Goal: Task Accomplishment & Management: Complete application form

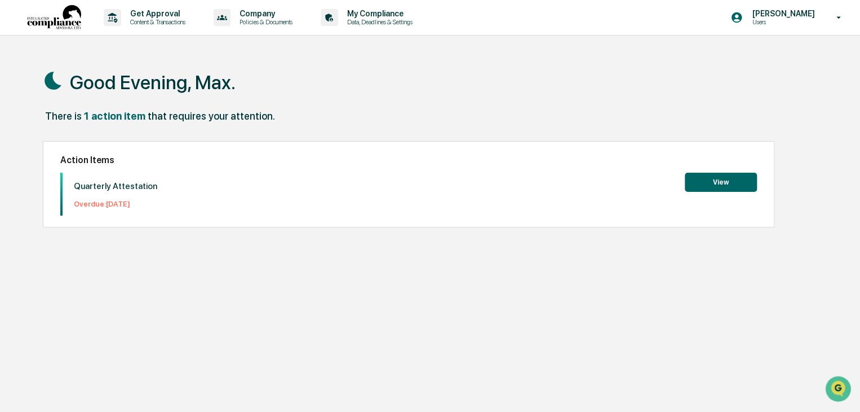
click at [717, 183] on button "View" at bounding box center [721, 182] width 72 height 19
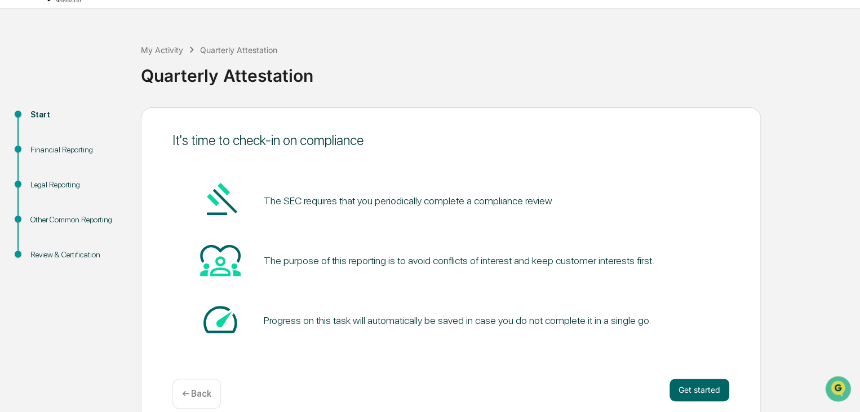
scroll to position [42, 0]
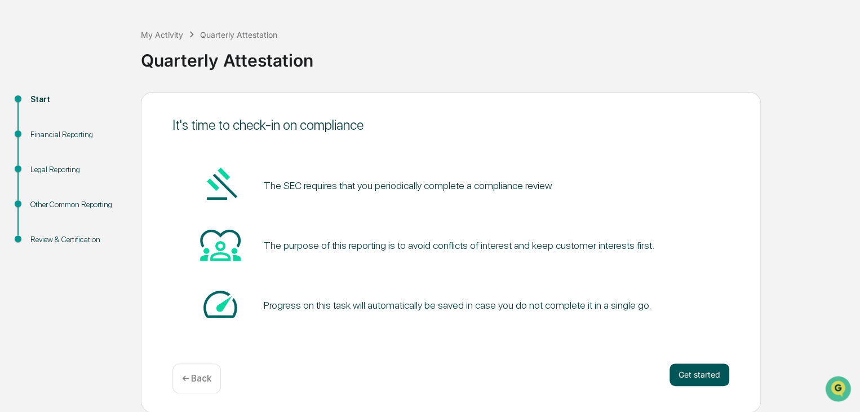
click at [702, 369] on button "Get started" at bounding box center [700, 374] width 60 height 23
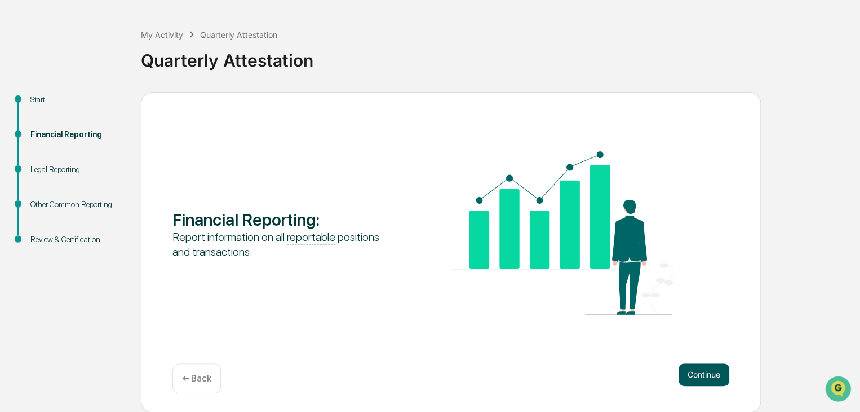
click at [690, 366] on button "Continue" at bounding box center [704, 374] width 51 height 23
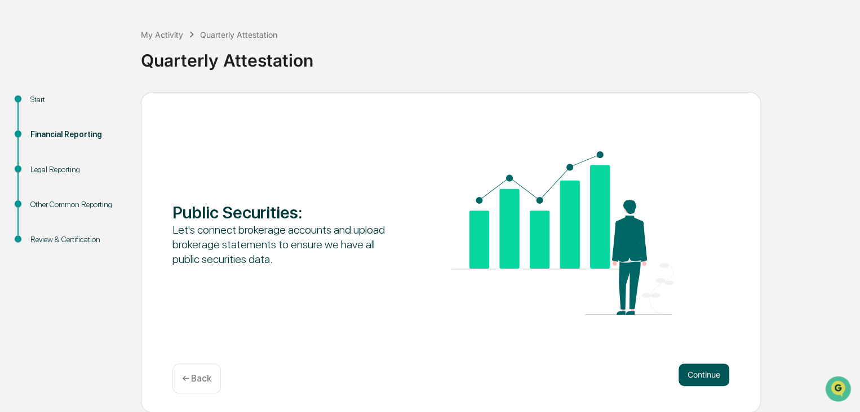
click at [703, 370] on button "Continue" at bounding box center [704, 374] width 51 height 23
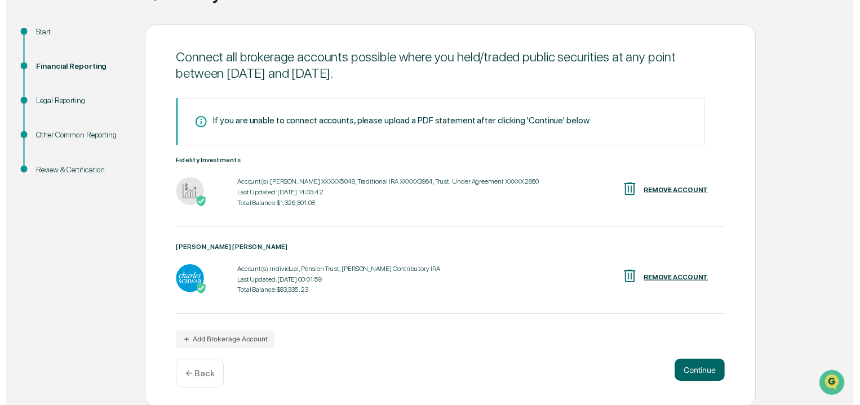
scroll to position [113, 0]
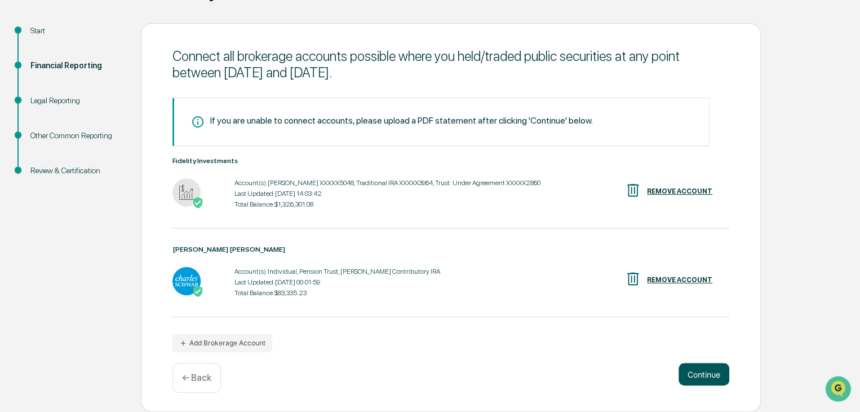
click at [699, 369] on button "Continue" at bounding box center [704, 374] width 51 height 23
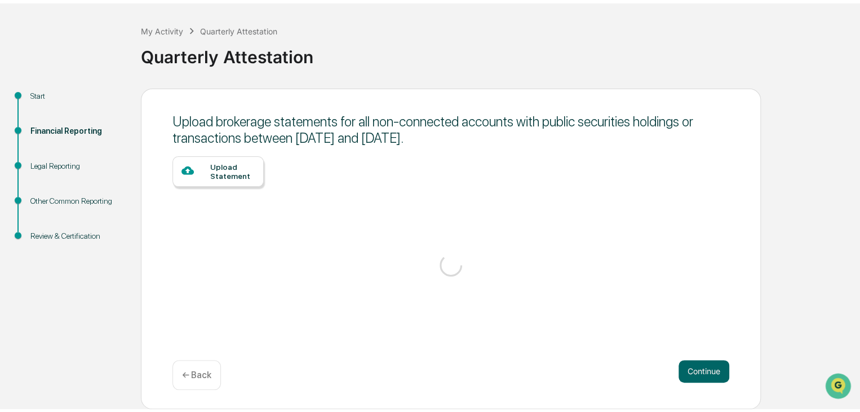
scroll to position [42, 0]
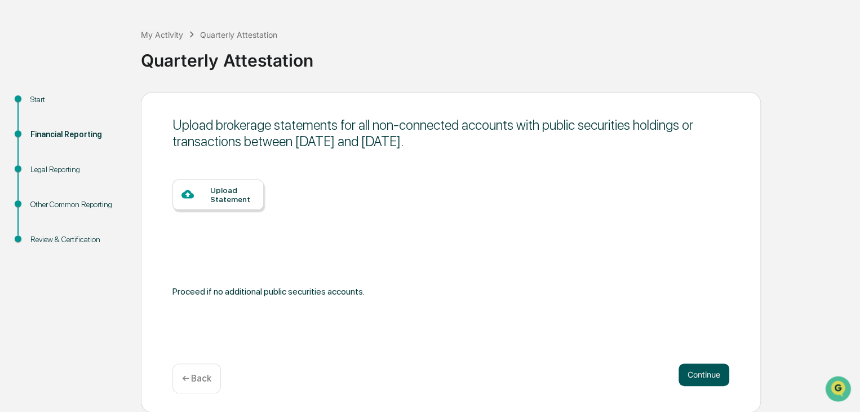
click at [698, 372] on button "Continue" at bounding box center [704, 374] width 51 height 23
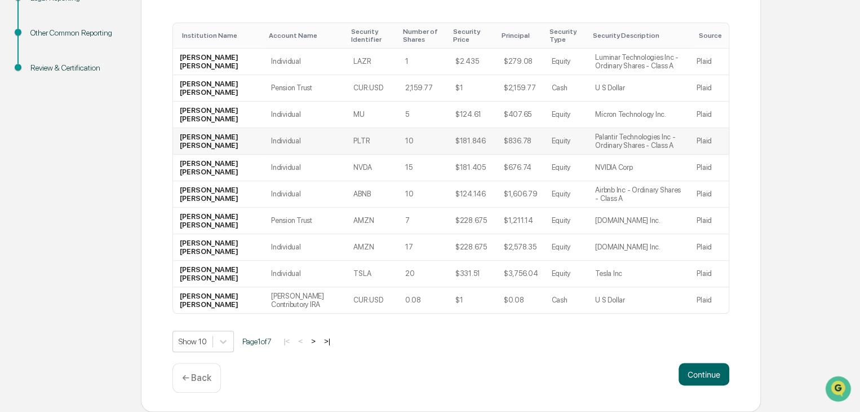
scroll to position [215, 0]
click at [316, 339] on button ">" at bounding box center [313, 341] width 11 height 10
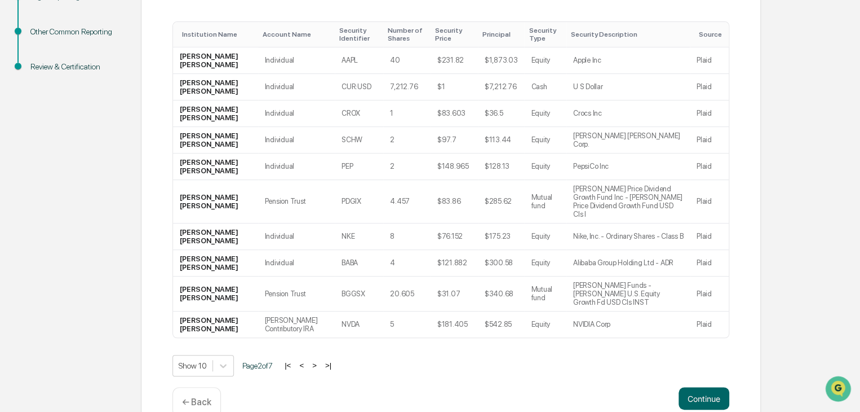
click at [320, 360] on button ">" at bounding box center [314, 365] width 11 height 10
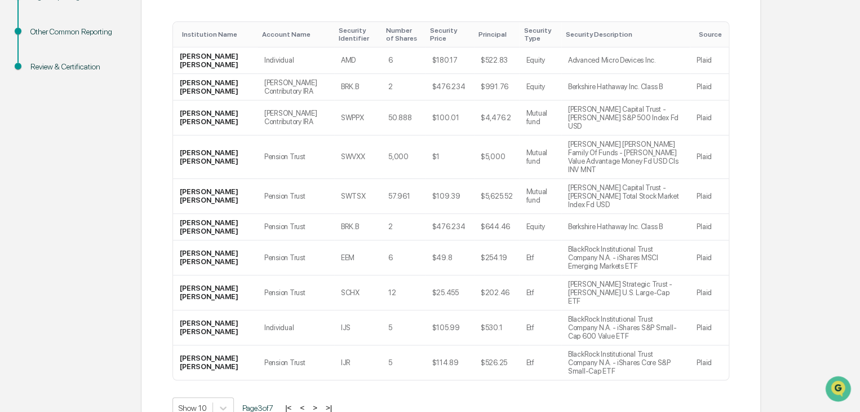
click at [320, 403] on button ">" at bounding box center [315, 408] width 11 height 10
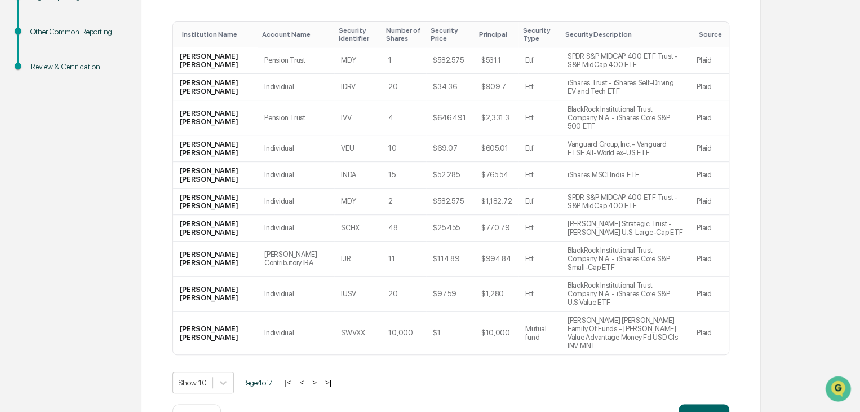
click at [320, 377] on button ">" at bounding box center [314, 382] width 11 height 10
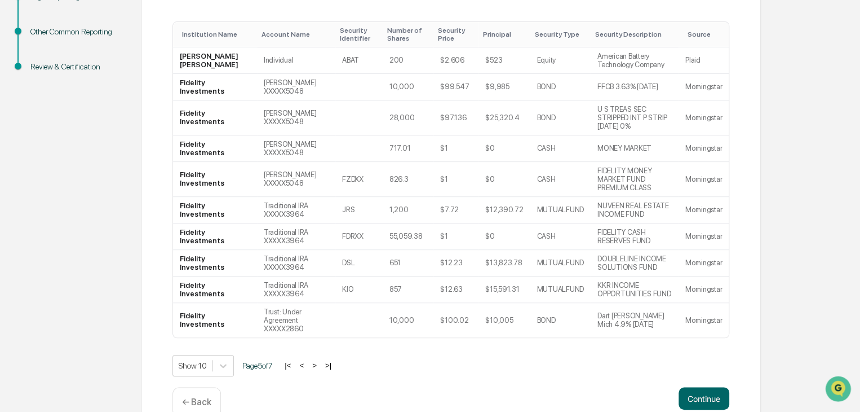
click at [320, 355] on div "Show 10 Page 5 of 7 |< < > >|" at bounding box center [451, 365] width 557 height 21
click at [307, 360] on button "<" at bounding box center [301, 365] width 11 height 10
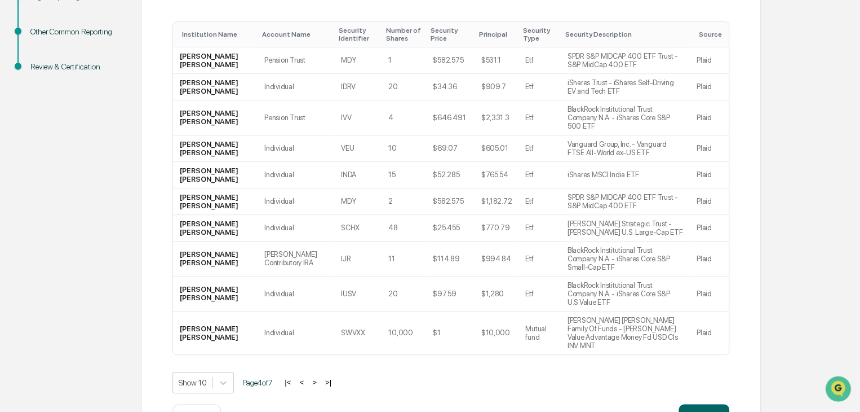
drag, startPoint x: 307, startPoint y: 349, endPoint x: 404, endPoint y: 368, distance: 98.7
click at [404, 404] on div "Continue ← Back" at bounding box center [451, 419] width 557 height 30
click at [320, 377] on button ">" at bounding box center [314, 382] width 11 height 10
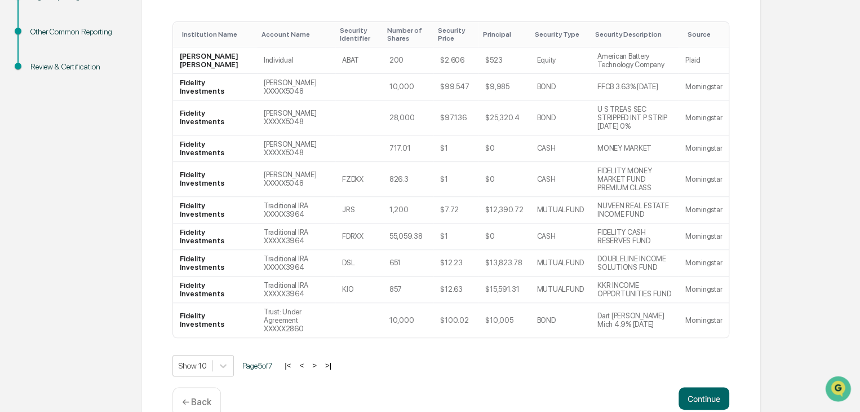
click at [307, 360] on button "<" at bounding box center [301, 365] width 11 height 10
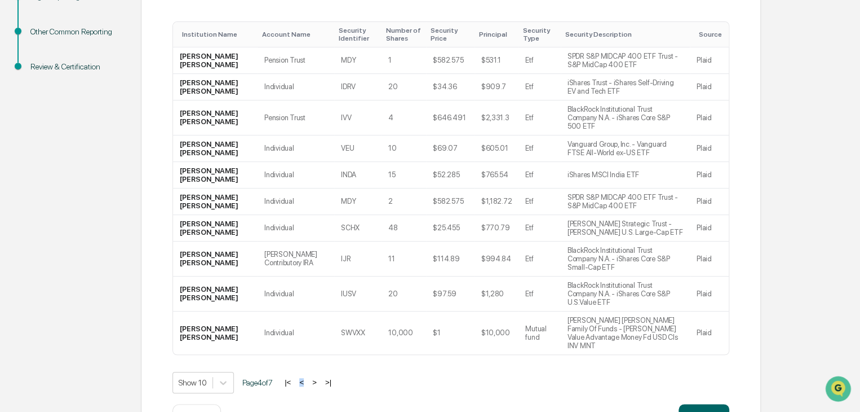
click at [307, 372] on div "Show 10 Page 4 of 7 |< < > >|" at bounding box center [451, 382] width 557 height 21
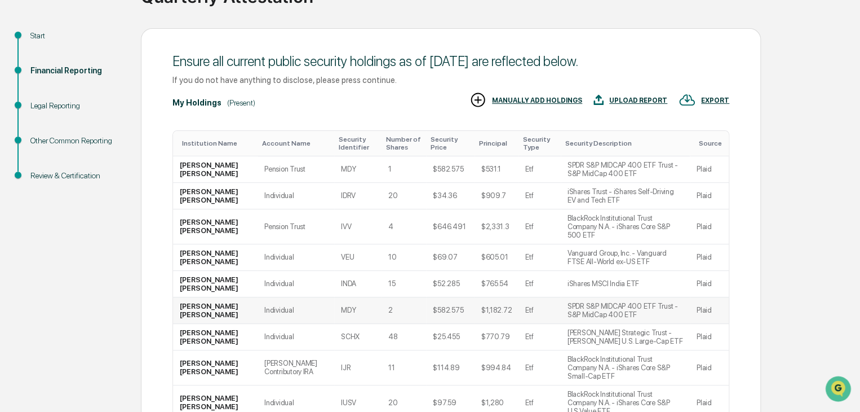
scroll to position [158, 0]
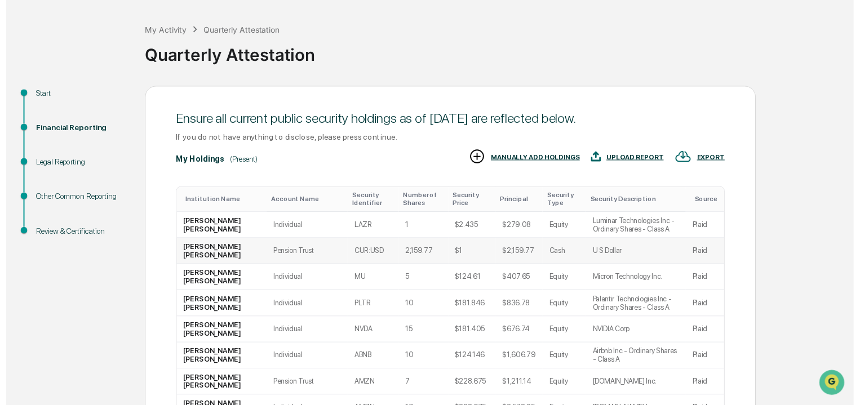
scroll to position [215, 0]
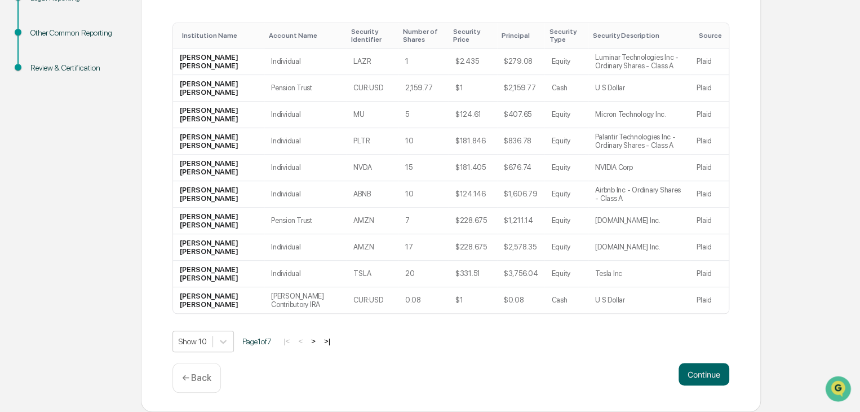
click at [201, 377] on p "← Back" at bounding box center [196, 377] width 29 height 11
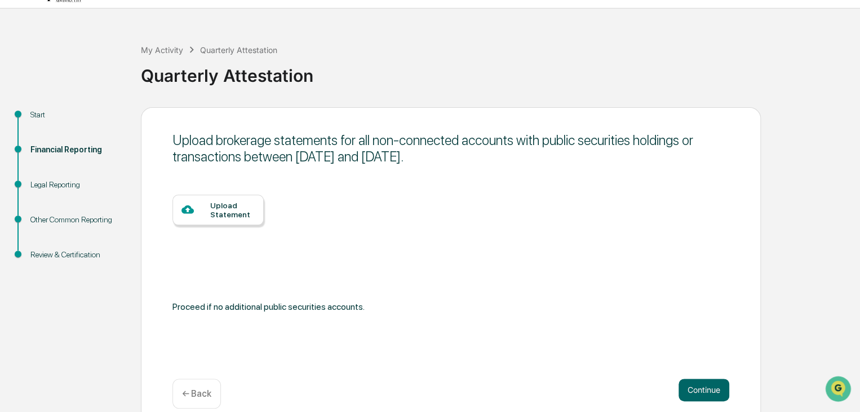
scroll to position [42, 0]
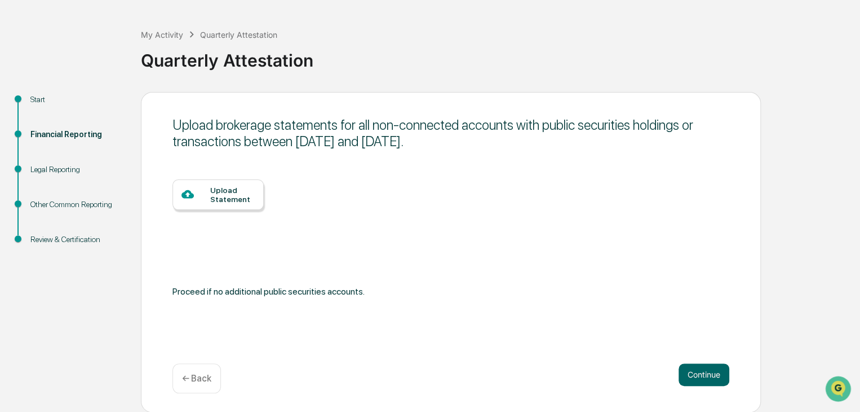
drag, startPoint x: 193, startPoint y: 379, endPoint x: 194, endPoint y: 373, distance: 6.9
click at [193, 379] on p "← Back" at bounding box center [196, 378] width 29 height 11
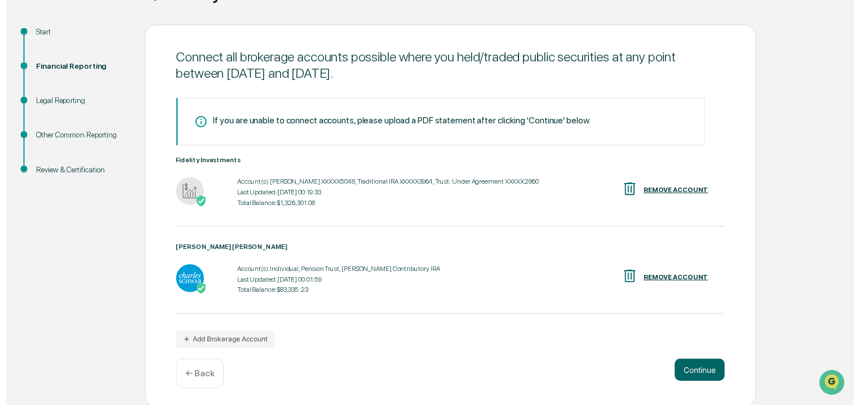
scroll to position [113, 0]
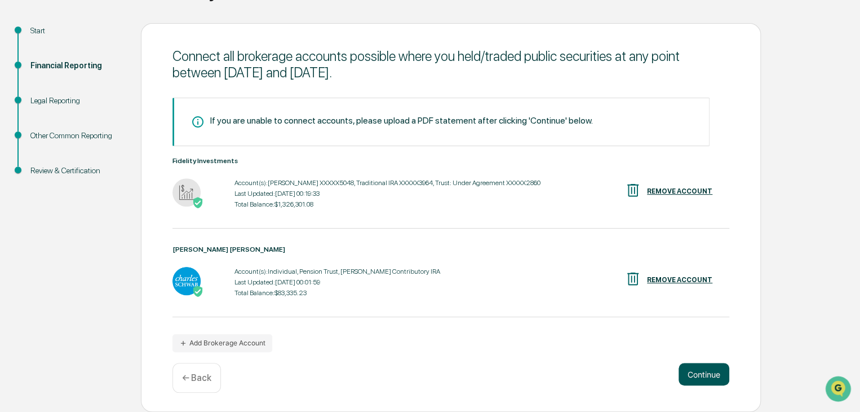
drag, startPoint x: 690, startPoint y: 372, endPoint x: 692, endPoint y: 366, distance: 6.1
click at [693, 366] on button "Continue" at bounding box center [704, 374] width 51 height 23
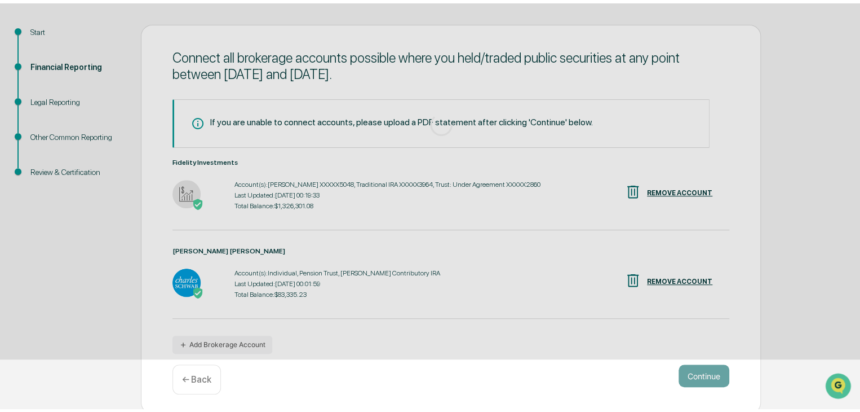
scroll to position [42, 0]
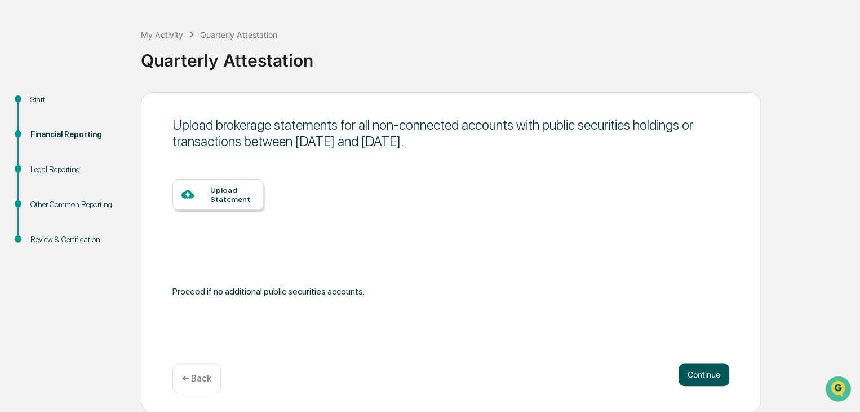
click at [717, 372] on button "Continue" at bounding box center [704, 374] width 51 height 23
click at [704, 372] on button "Continue" at bounding box center [704, 374] width 51 height 23
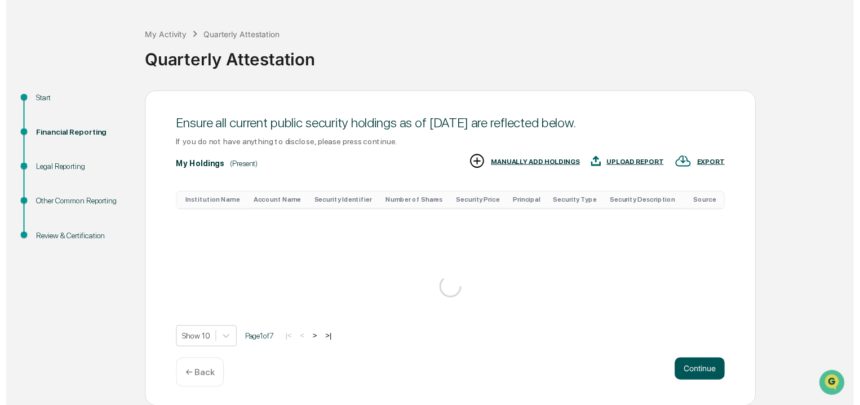
scroll to position [215, 0]
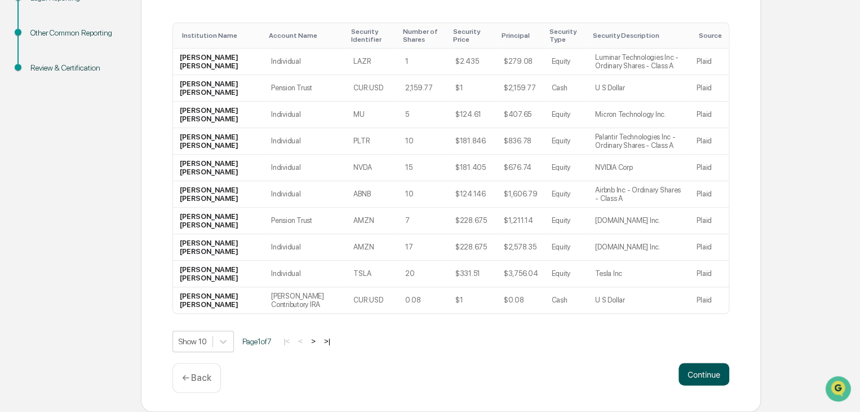
click at [704, 373] on button "Continue" at bounding box center [704, 374] width 51 height 23
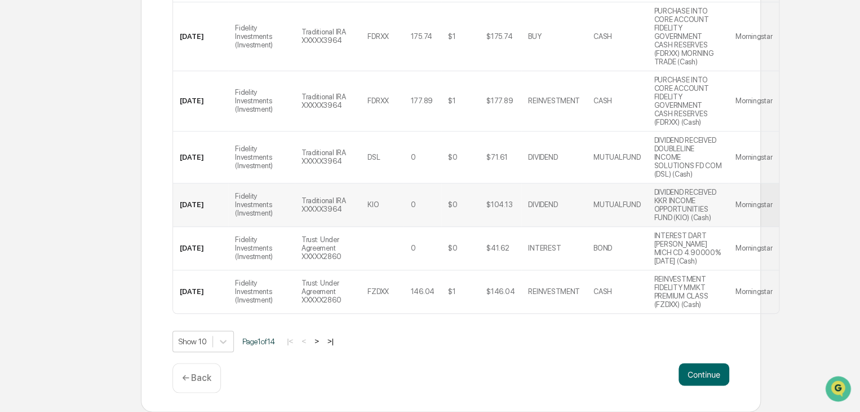
scroll to position [472, 0]
click at [322, 338] on button ">" at bounding box center [316, 341] width 11 height 10
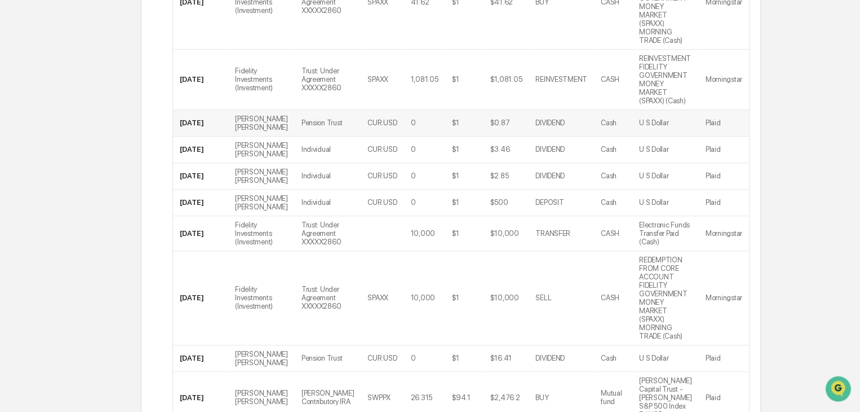
scroll to position [327, 0]
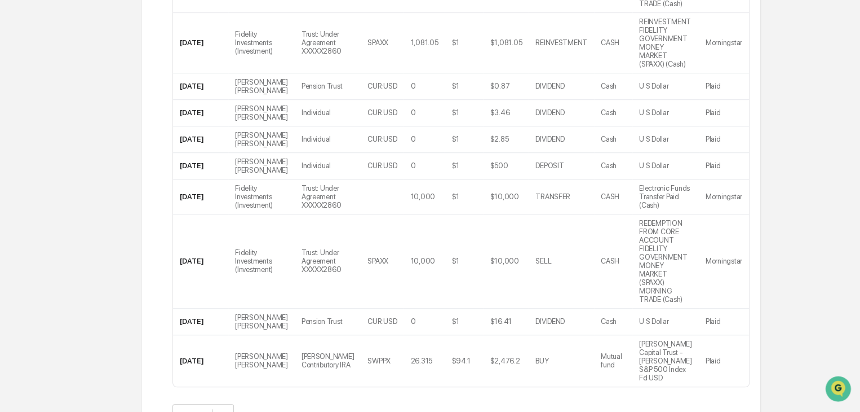
click at [322, 409] on button ">" at bounding box center [317, 414] width 11 height 10
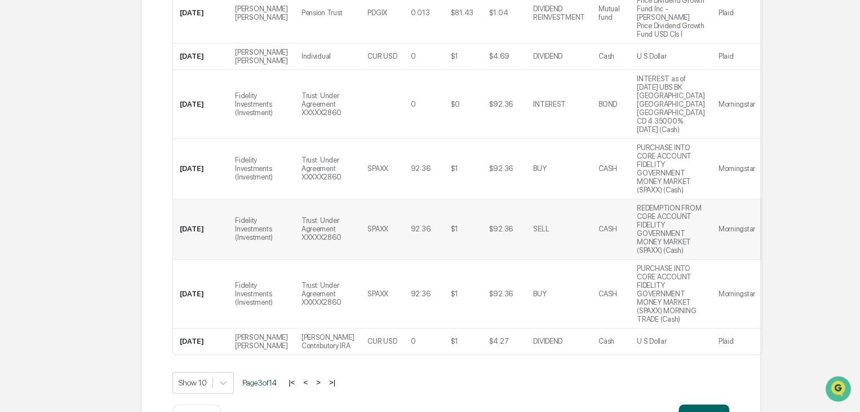
scroll to position [456, 0]
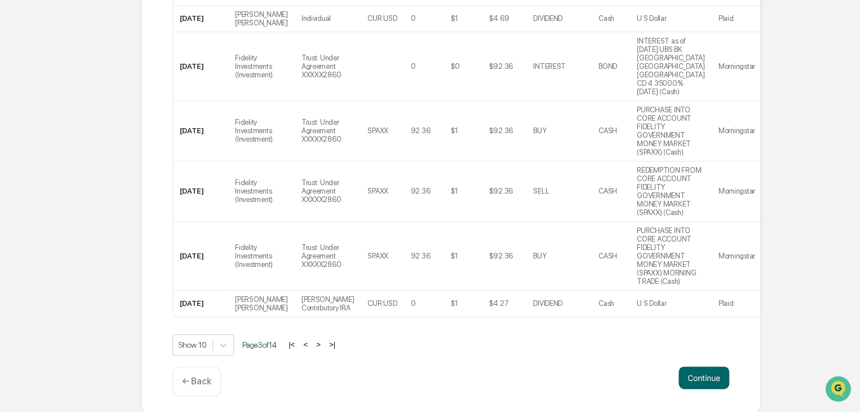
click at [324, 339] on button ">" at bounding box center [318, 344] width 11 height 10
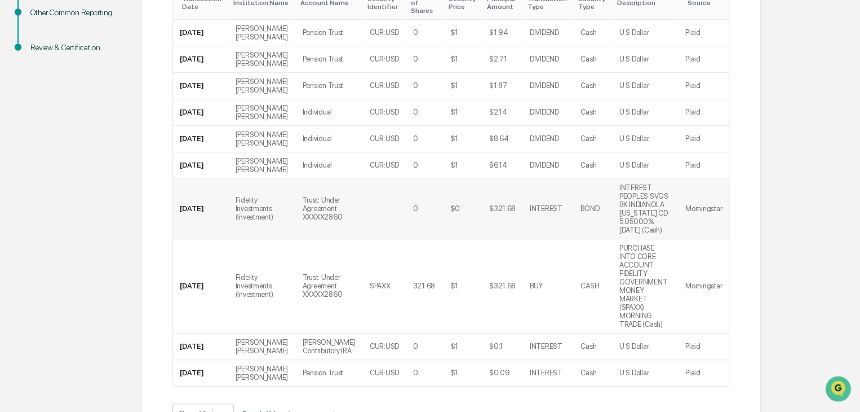
scroll to position [250, 0]
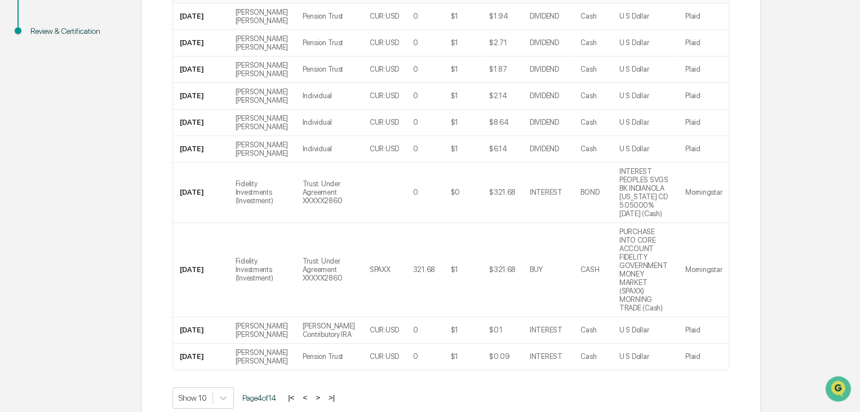
click at [321, 392] on button ">" at bounding box center [317, 397] width 11 height 10
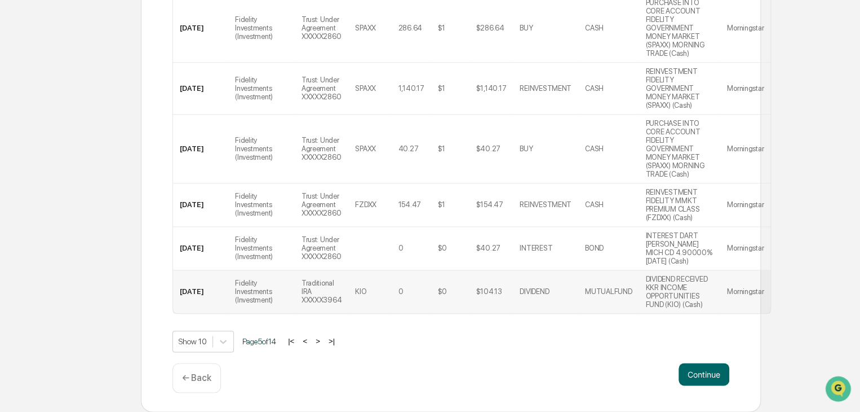
scroll to position [533, 0]
click at [322, 339] on button ">" at bounding box center [317, 341] width 11 height 10
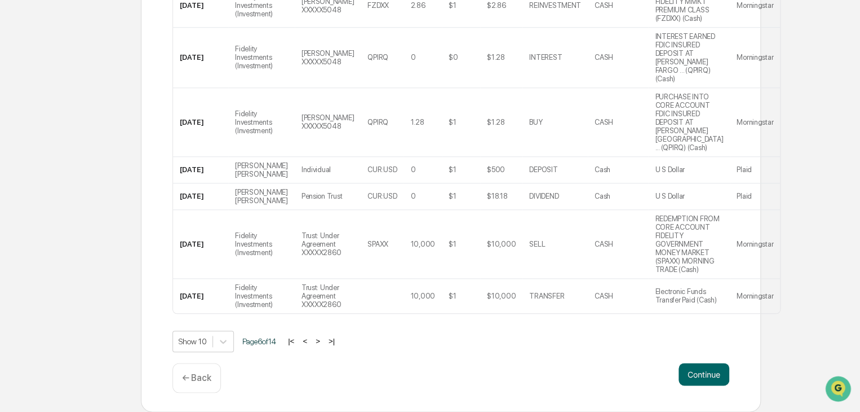
click at [322, 337] on button ">" at bounding box center [317, 341] width 11 height 10
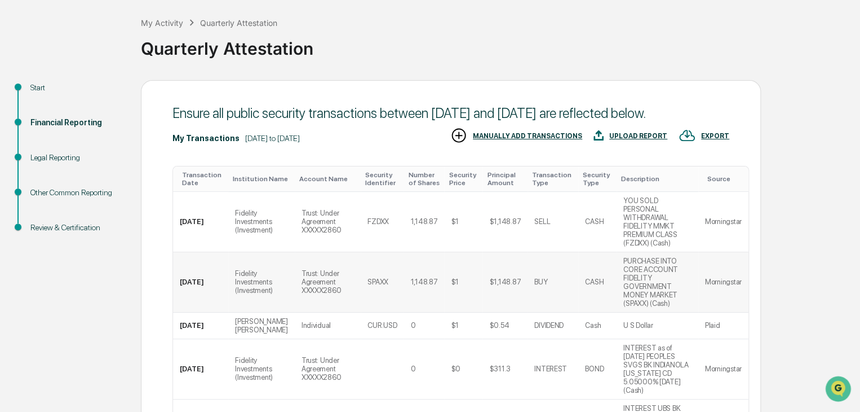
scroll to position [336, 0]
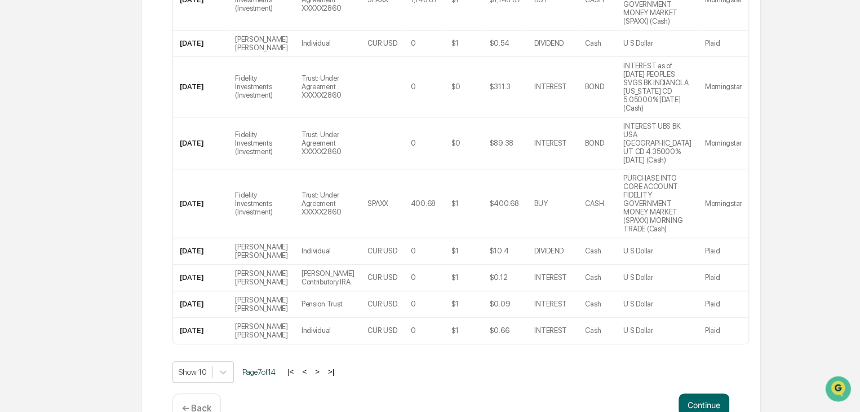
click at [323, 366] on button ">" at bounding box center [317, 371] width 11 height 10
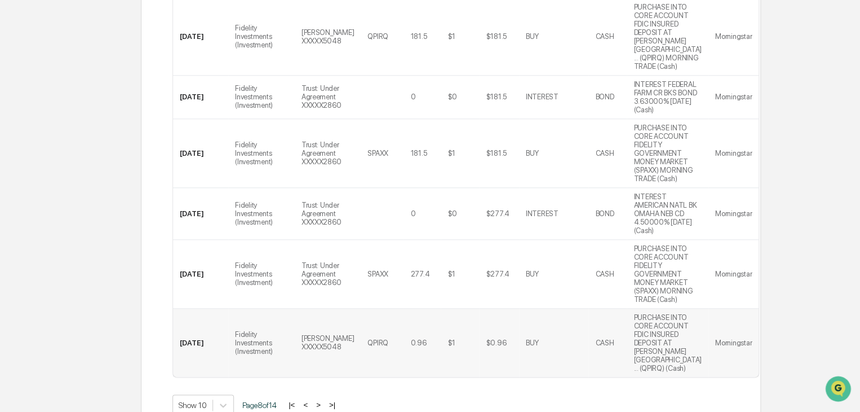
scroll to position [507, 0]
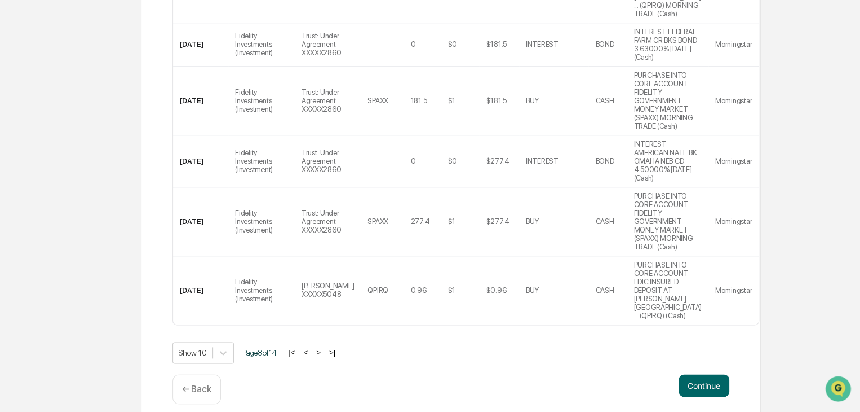
click at [321, 347] on button ">" at bounding box center [318, 352] width 11 height 10
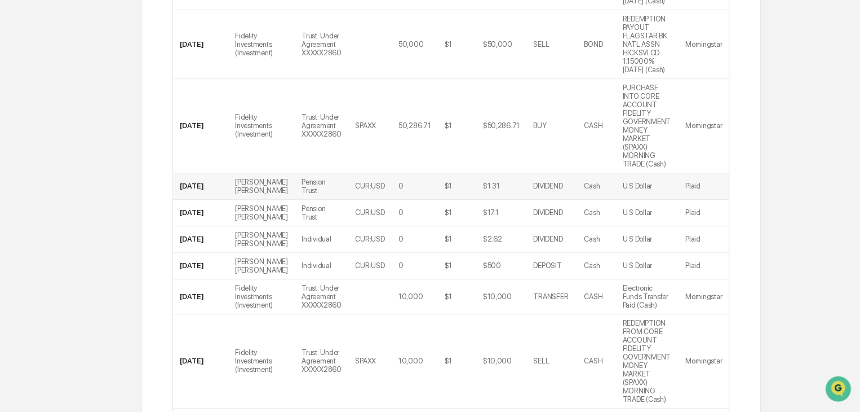
scroll to position [387, 0]
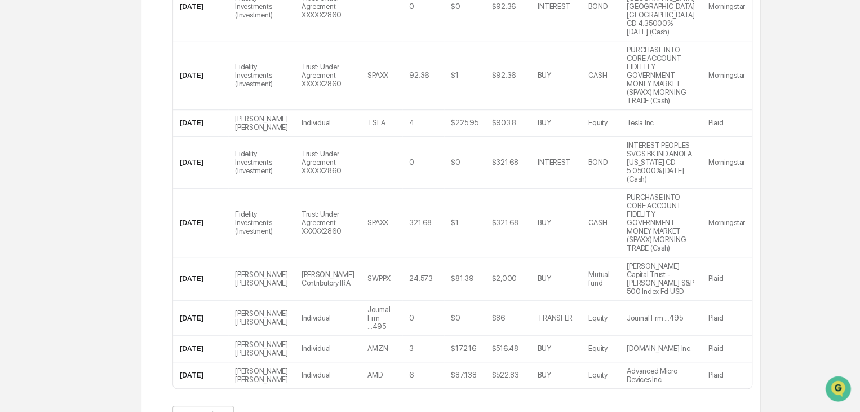
scroll to position [379, 0]
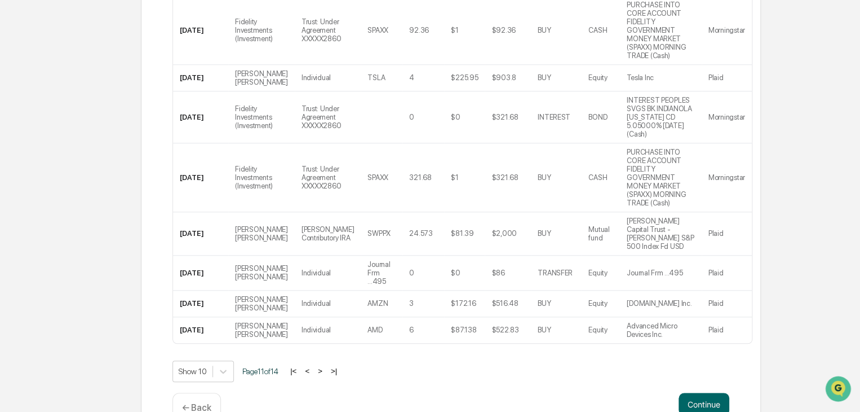
click at [324, 366] on button ">" at bounding box center [320, 371] width 11 height 10
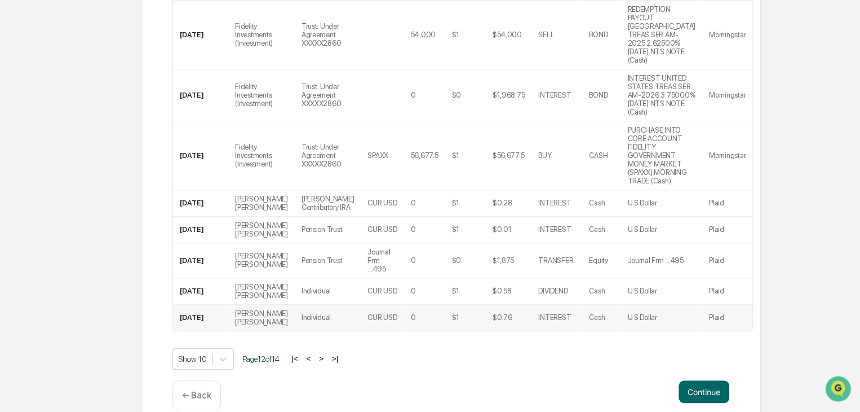
scroll to position [336, 0]
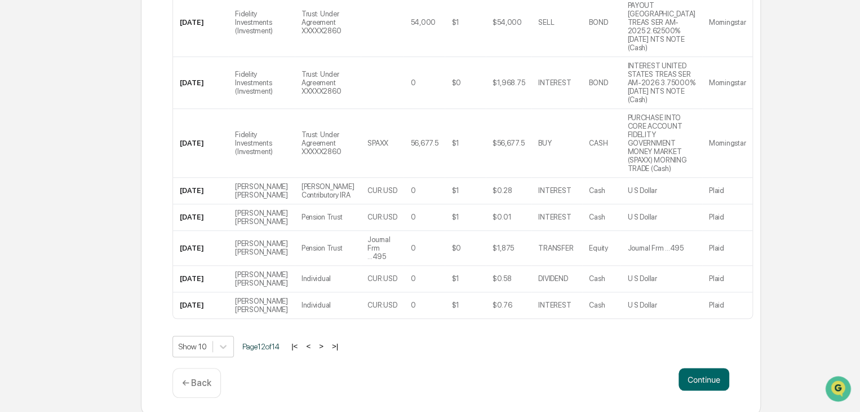
click at [312, 341] on button "<" at bounding box center [308, 346] width 11 height 10
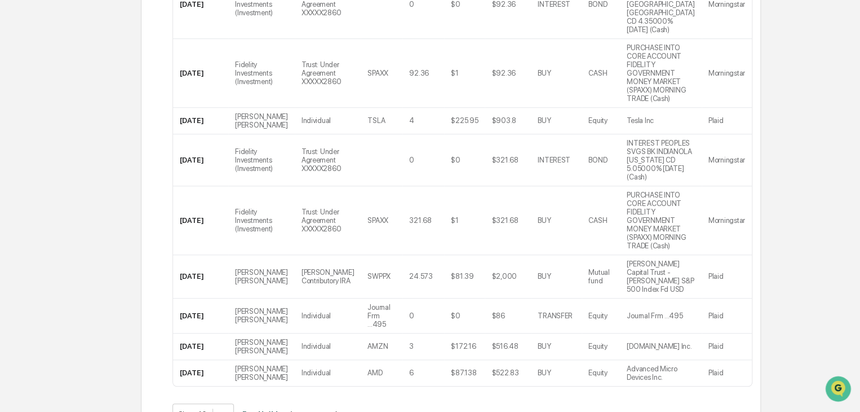
click at [321, 409] on button ">" at bounding box center [320, 414] width 11 height 10
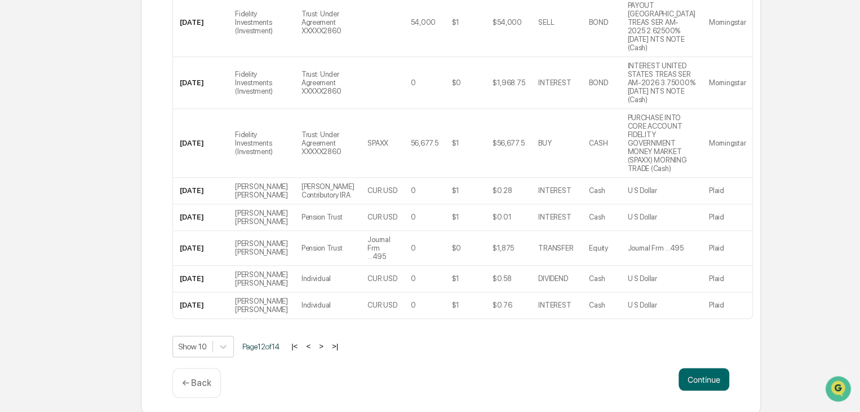
click at [327, 341] on button ">" at bounding box center [321, 346] width 11 height 10
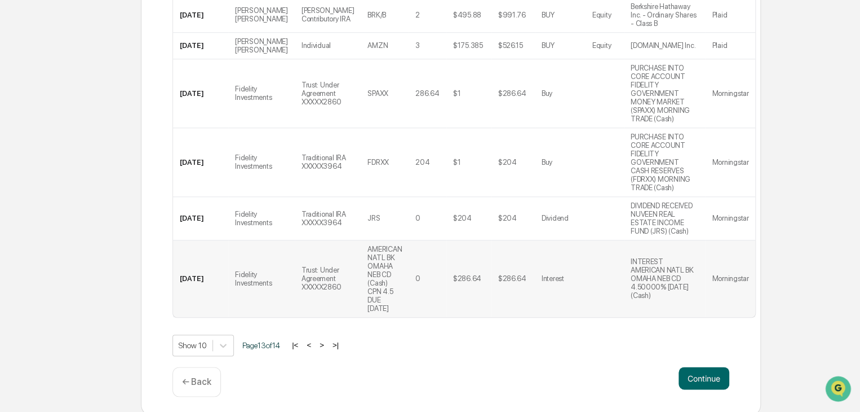
scroll to position [456, 0]
click at [328, 339] on button ">" at bounding box center [321, 344] width 11 height 10
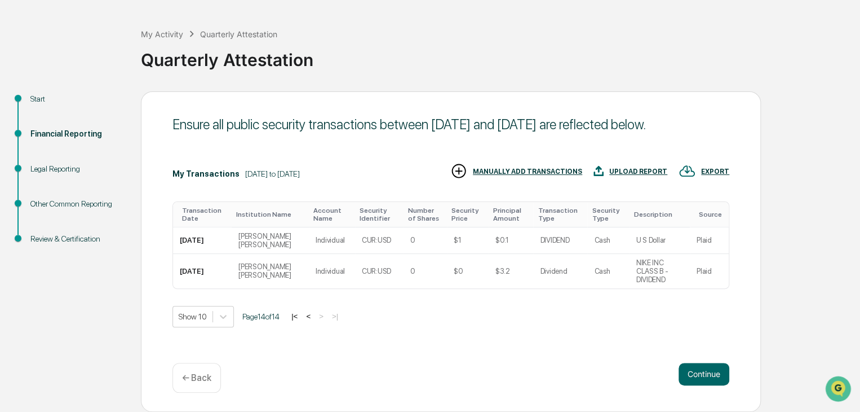
scroll to position [42, 0]
click at [713, 375] on button "Continue" at bounding box center [704, 374] width 51 height 23
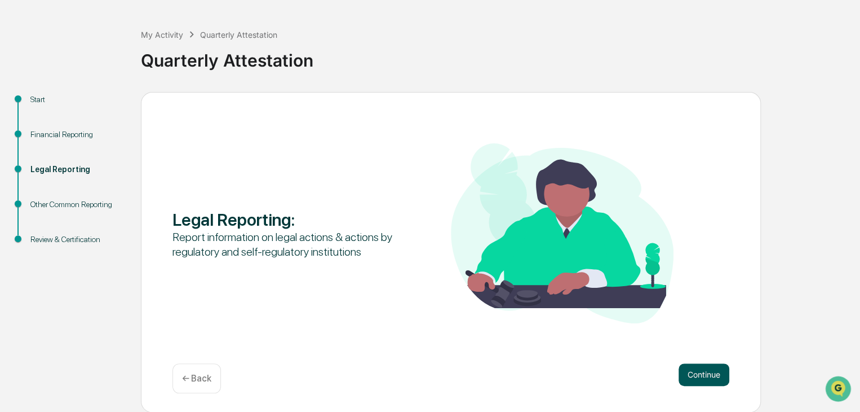
click at [700, 374] on button "Continue" at bounding box center [704, 374] width 51 height 23
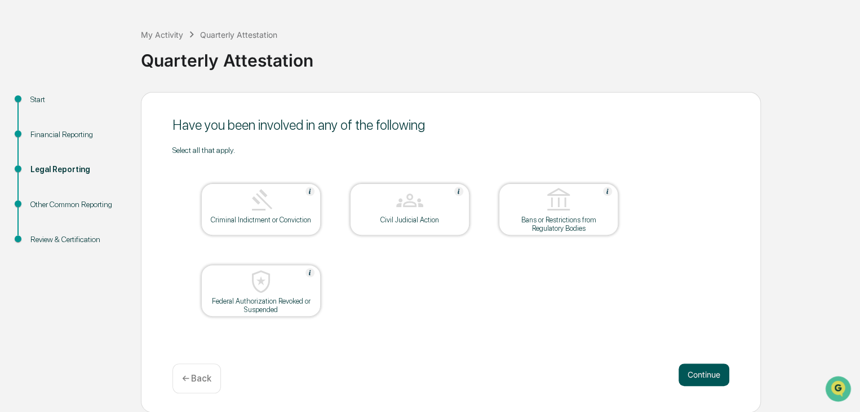
click at [701, 375] on button "Continue" at bounding box center [704, 374] width 51 height 23
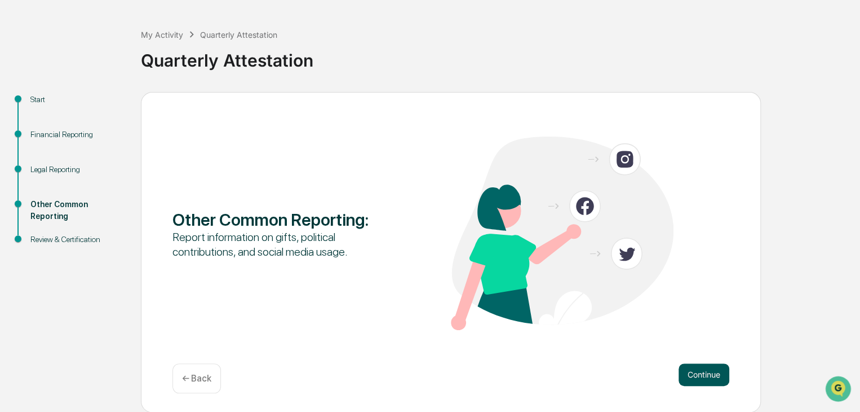
click at [699, 366] on button "Continue" at bounding box center [704, 374] width 51 height 23
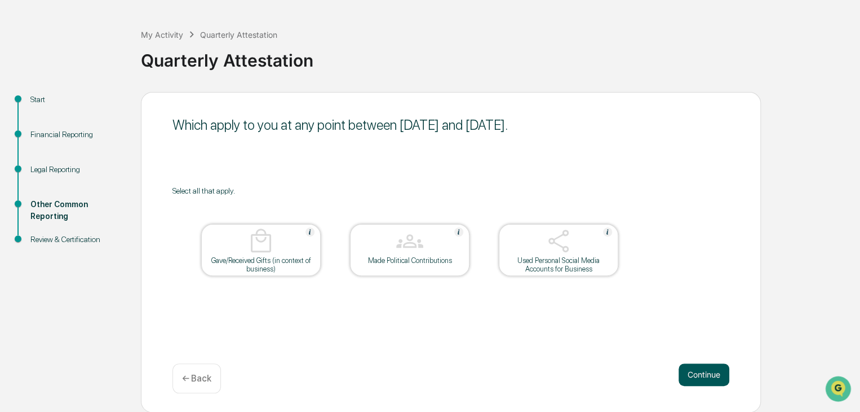
click at [704, 372] on button "Continue" at bounding box center [704, 374] width 51 height 23
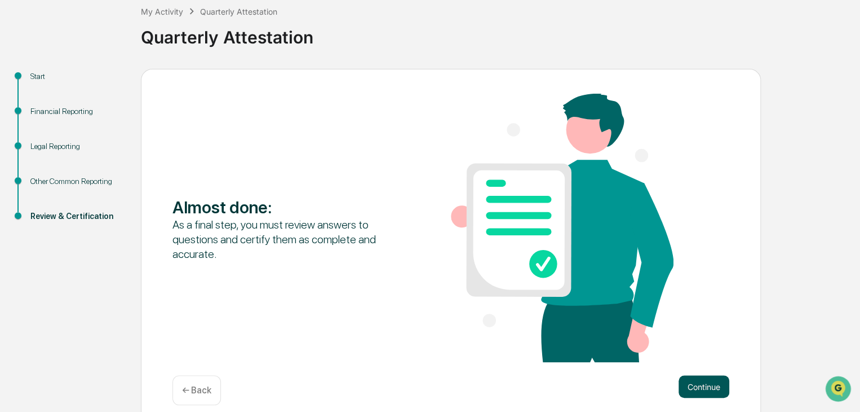
scroll to position [78, 0]
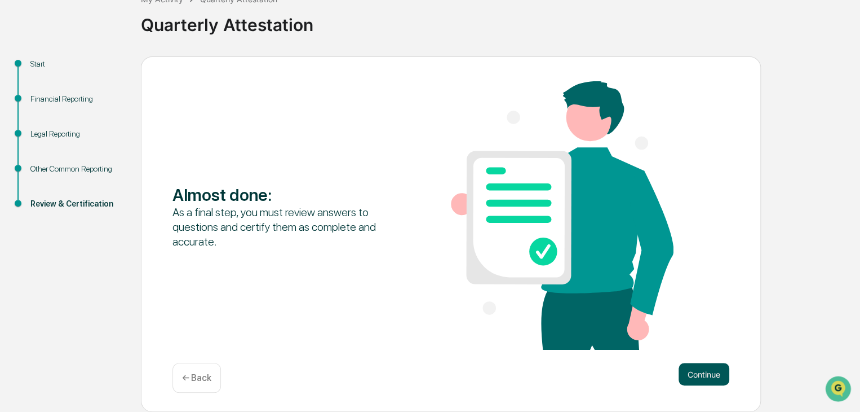
click at [708, 374] on button "Continue" at bounding box center [704, 374] width 51 height 23
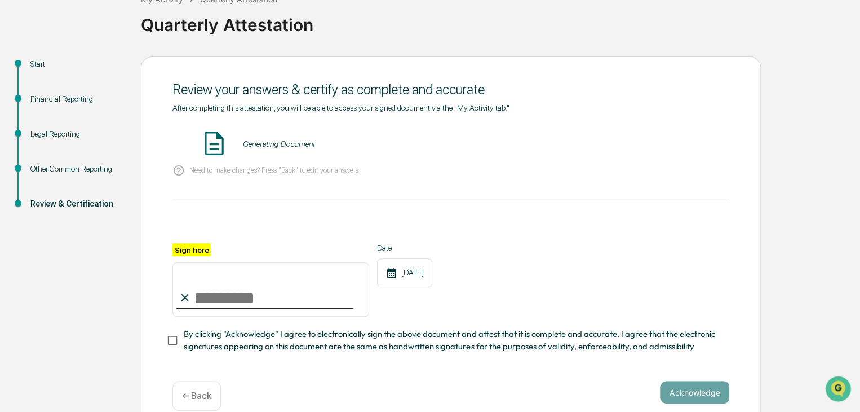
click at [258, 300] on input "Sign here" at bounding box center [271, 289] width 197 height 54
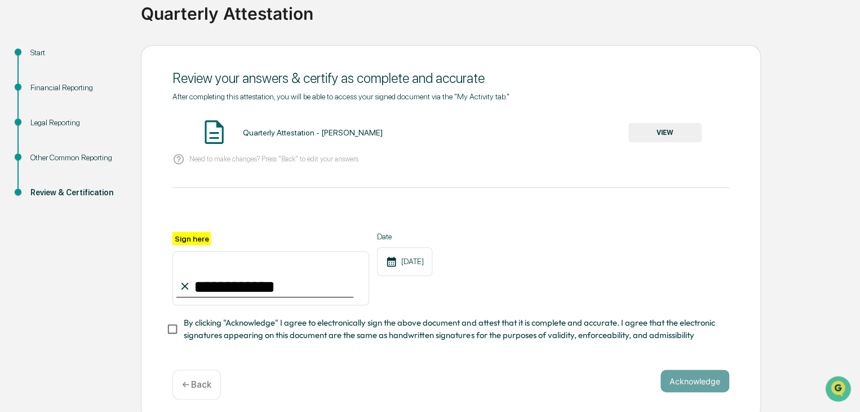
scroll to position [100, 0]
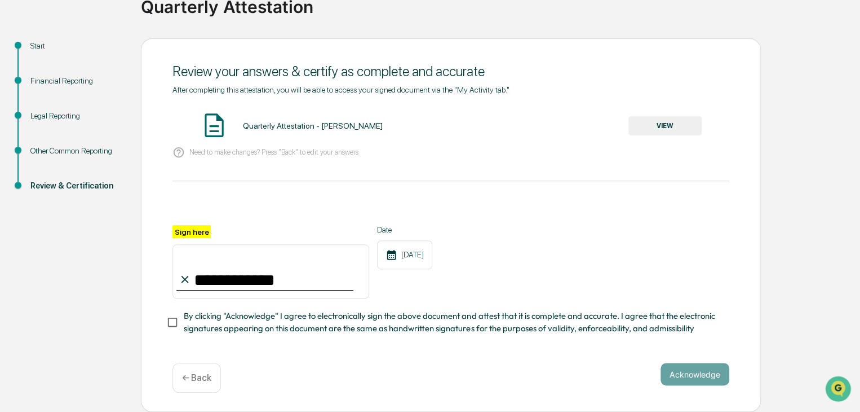
type input "**********"
click at [706, 369] on button "Acknowledge" at bounding box center [695, 374] width 69 height 23
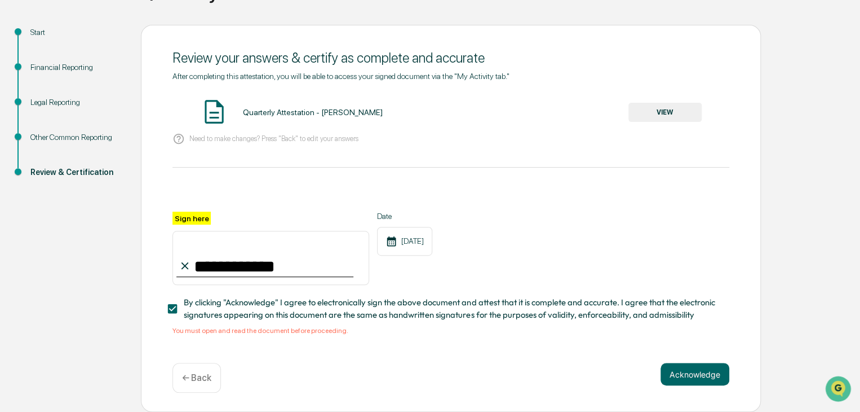
scroll to position [113, 0]
click at [675, 106] on button "VIEW" at bounding box center [665, 112] width 73 height 19
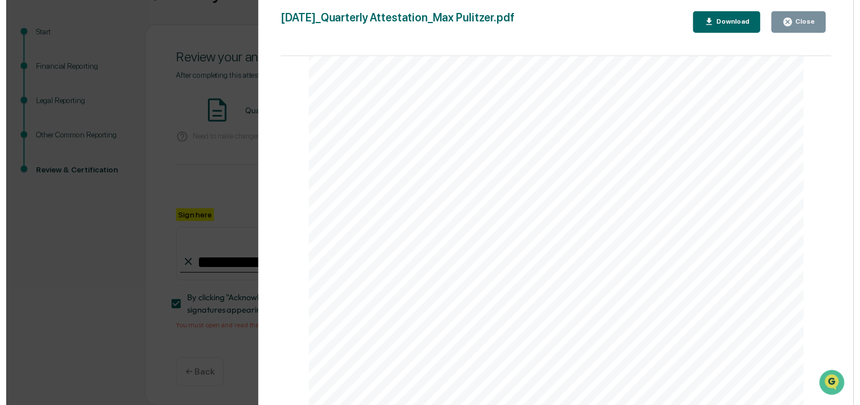
scroll to position [7868, 0]
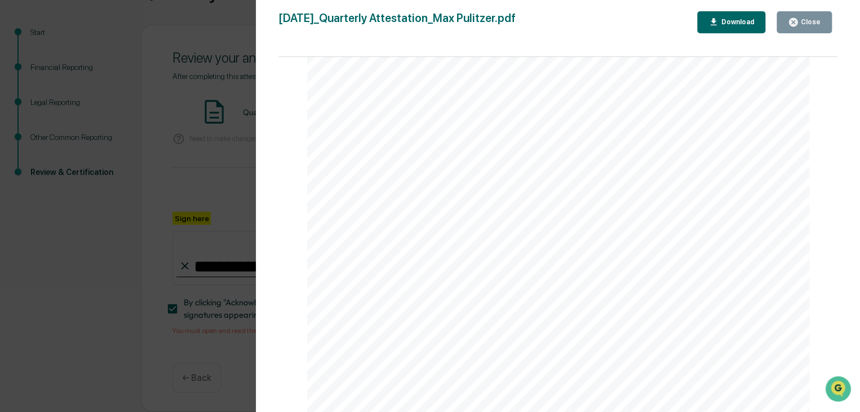
click at [200, 148] on div "Version History [DATE] 12:22 AM [PERSON_NAME] [DATE]_Quarterly Attestation_Max …" at bounding box center [430, 206] width 860 height 412
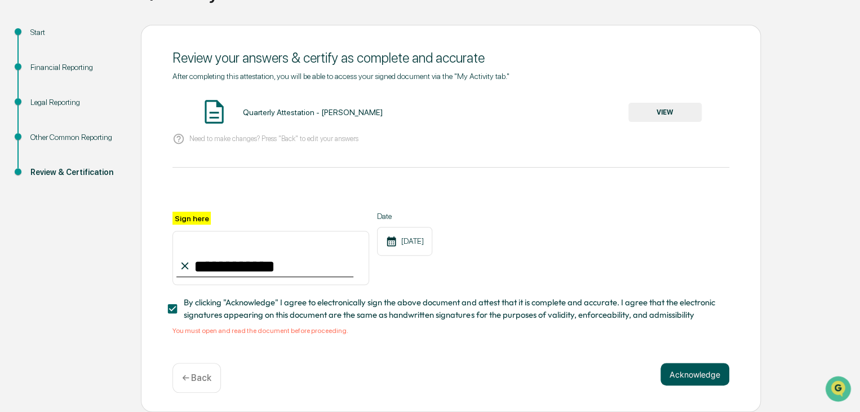
click at [694, 382] on button "Acknowledge" at bounding box center [695, 374] width 69 height 23
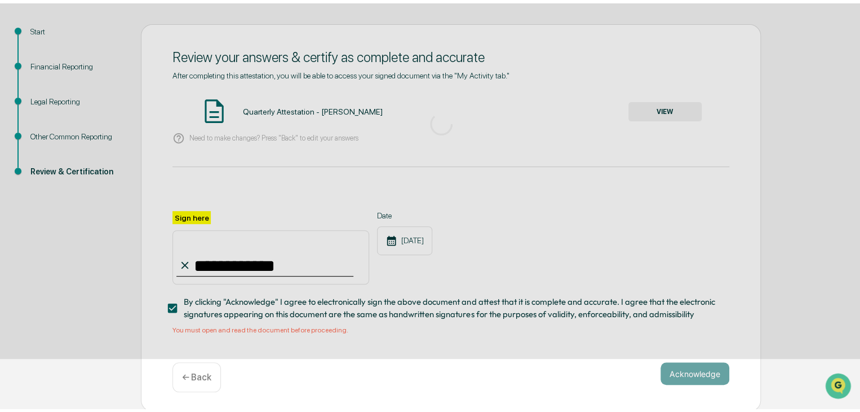
scroll to position [42, 0]
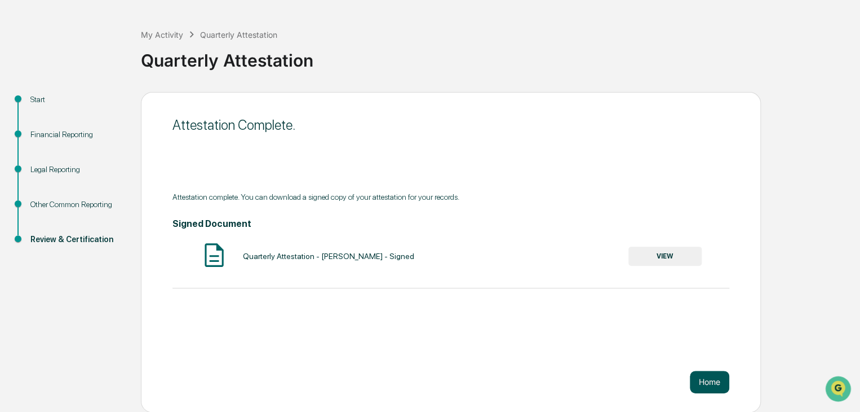
click at [712, 379] on button "Home" at bounding box center [709, 381] width 39 height 23
